Goal: Find specific page/section: Find specific page/section

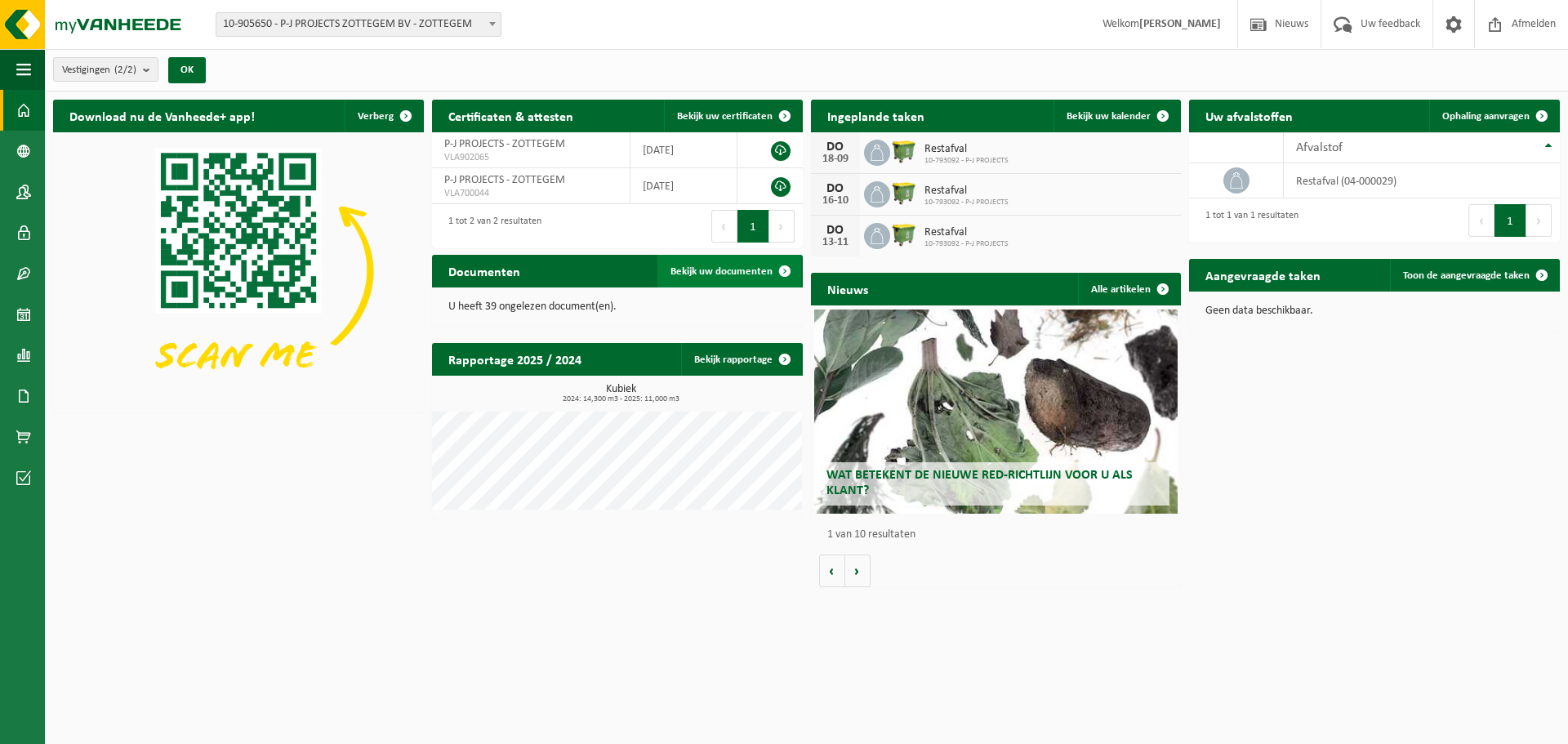
click at [725, 276] on span "Bekijk uw documenten" at bounding box center [721, 271] width 102 height 10
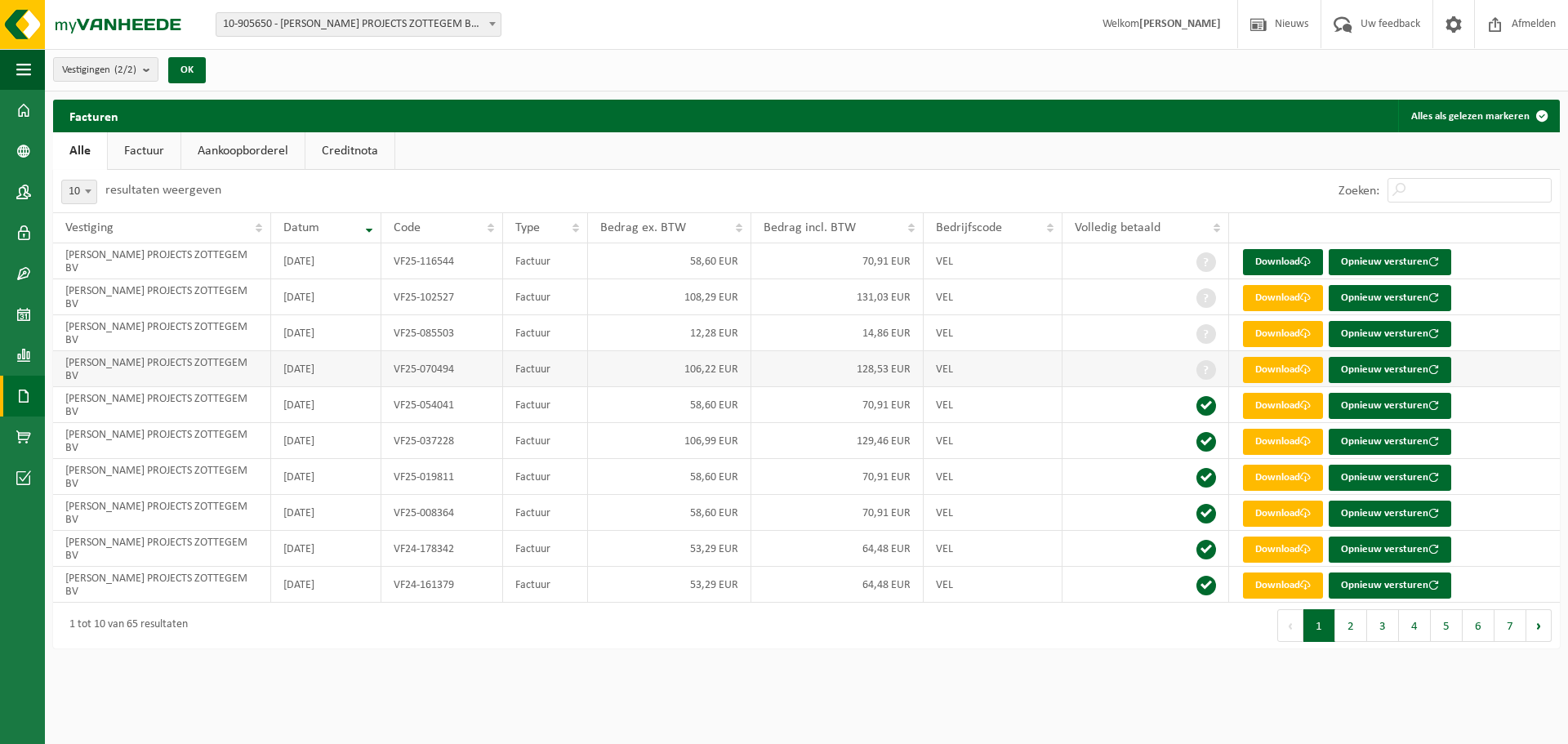
click at [1211, 364] on span at bounding box center [1206, 369] width 20 height 20
click at [1135, 364] on td at bounding box center [1146, 369] width 166 height 36
click at [31, 114] on span at bounding box center [23, 110] width 14 height 41
